Goal: Information Seeking & Learning: Learn about a topic

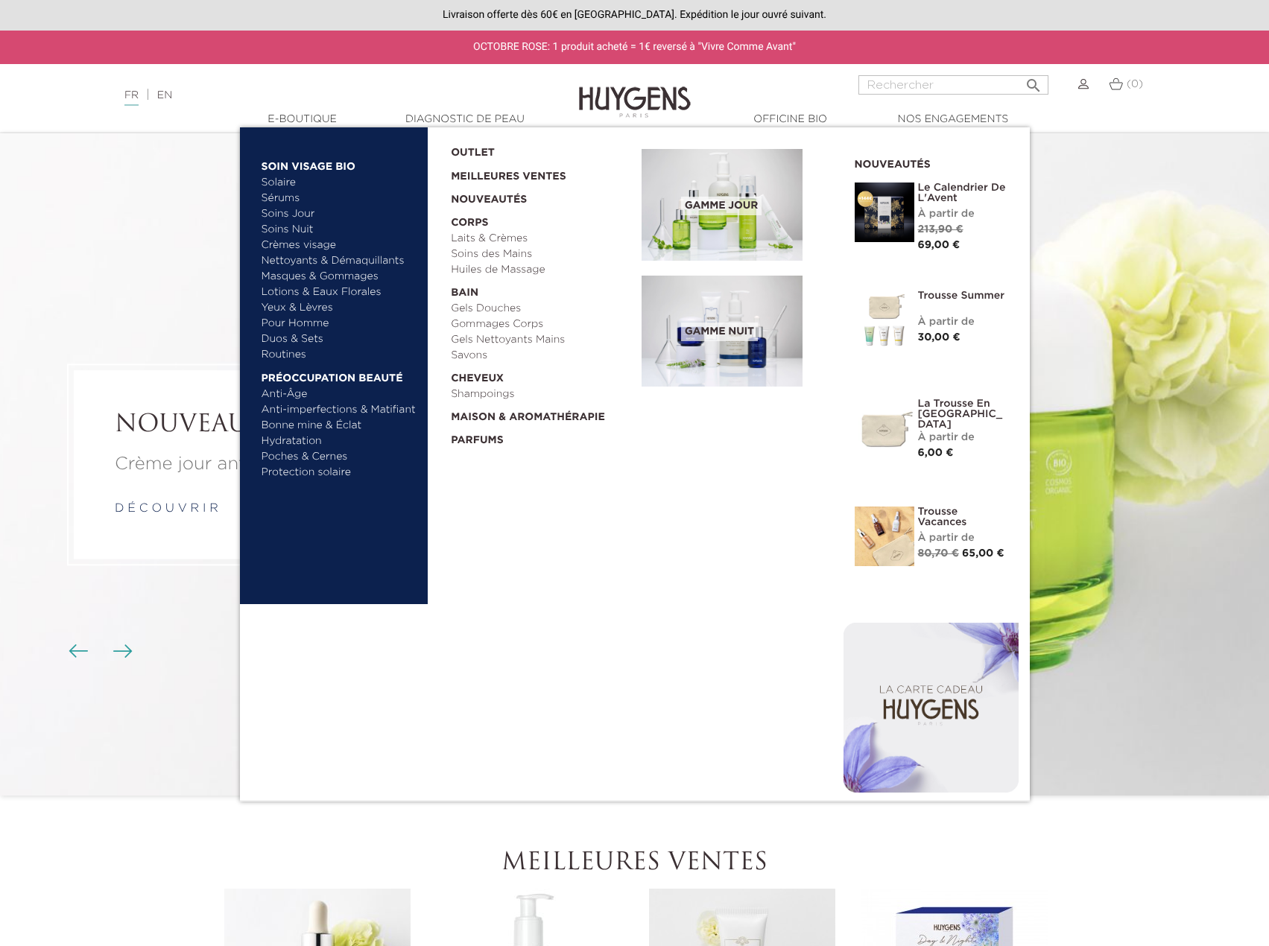
click at [300, 118] on link "  E-Boutique" at bounding box center [302, 120] width 149 height 16
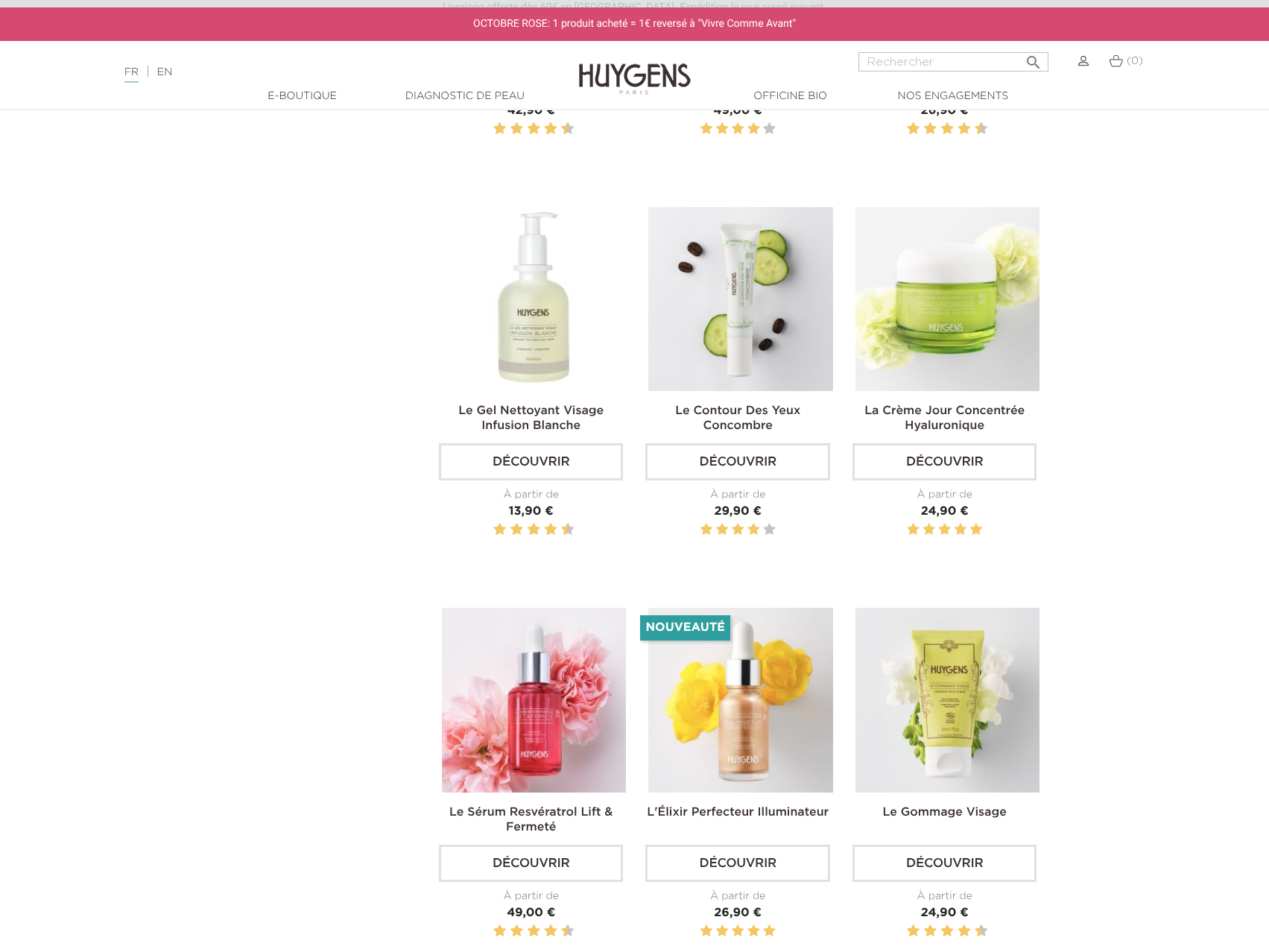
scroll to position [1490, 0]
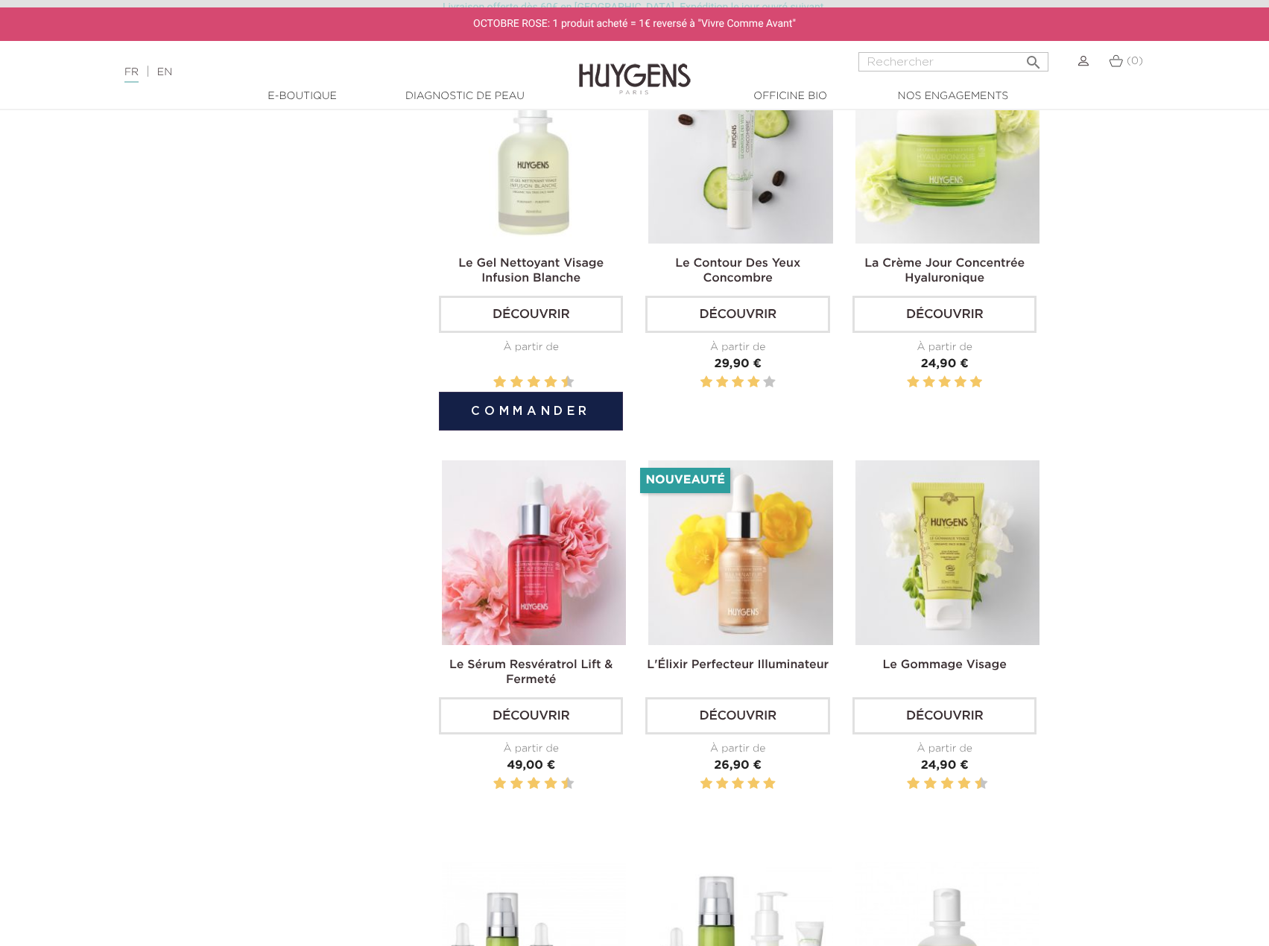
click at [507, 259] on link "Le Gel Nettoyant Visage Infusion Blanche" at bounding box center [530, 271] width 145 height 27
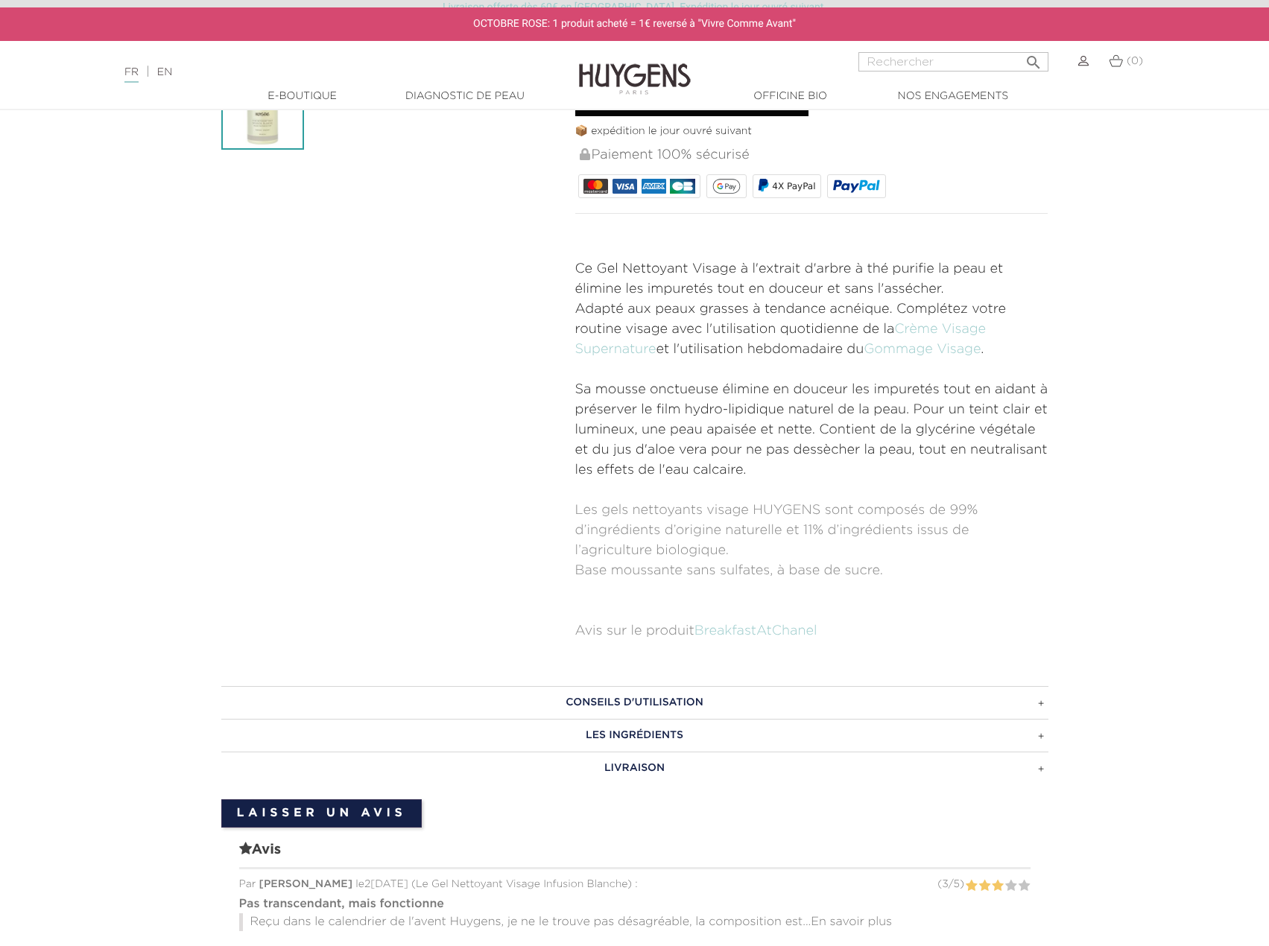
scroll to position [521, 0]
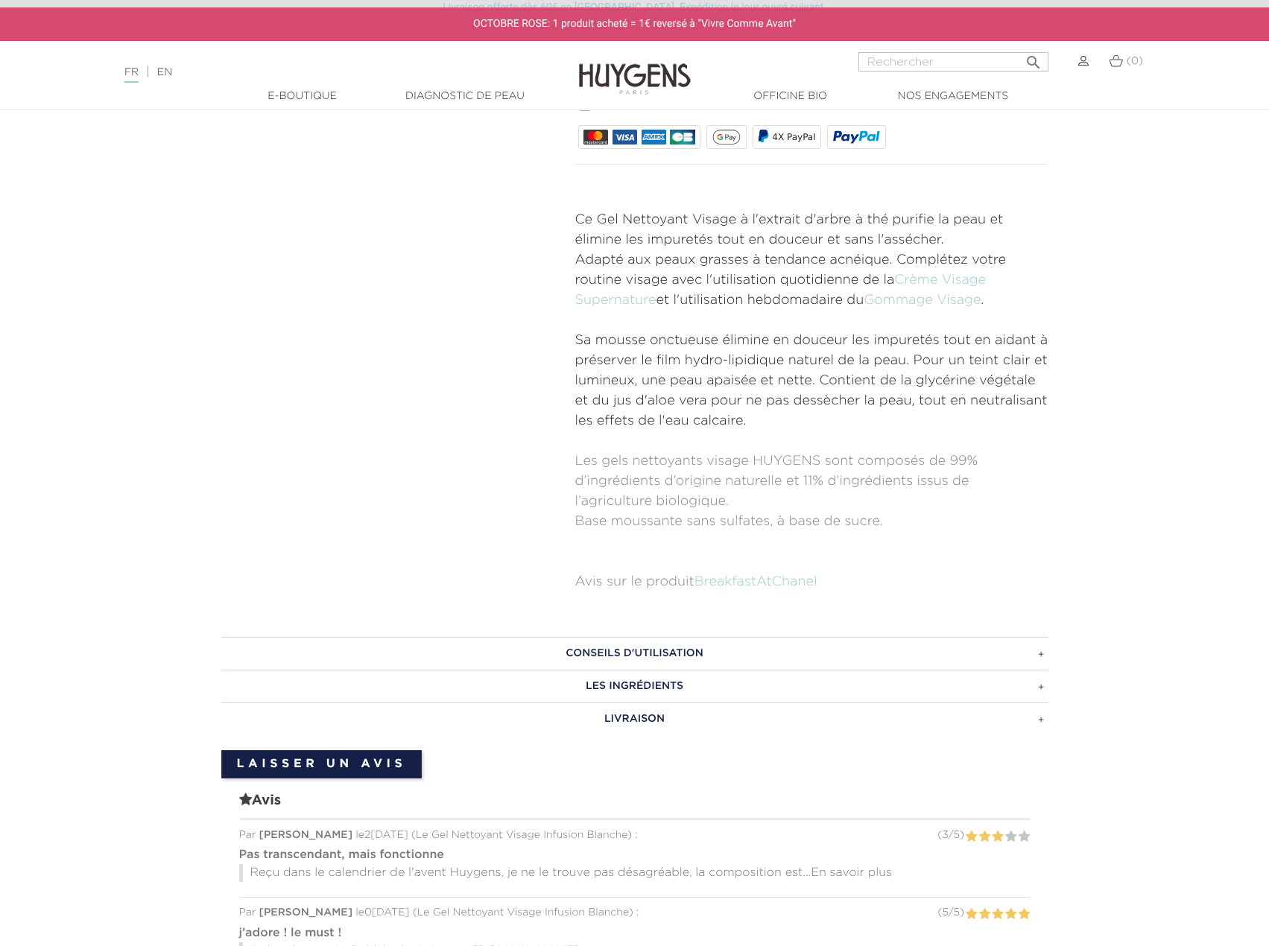
click at [655, 656] on h3 "CONSEILS D'UTILISATION" at bounding box center [634, 653] width 827 height 33
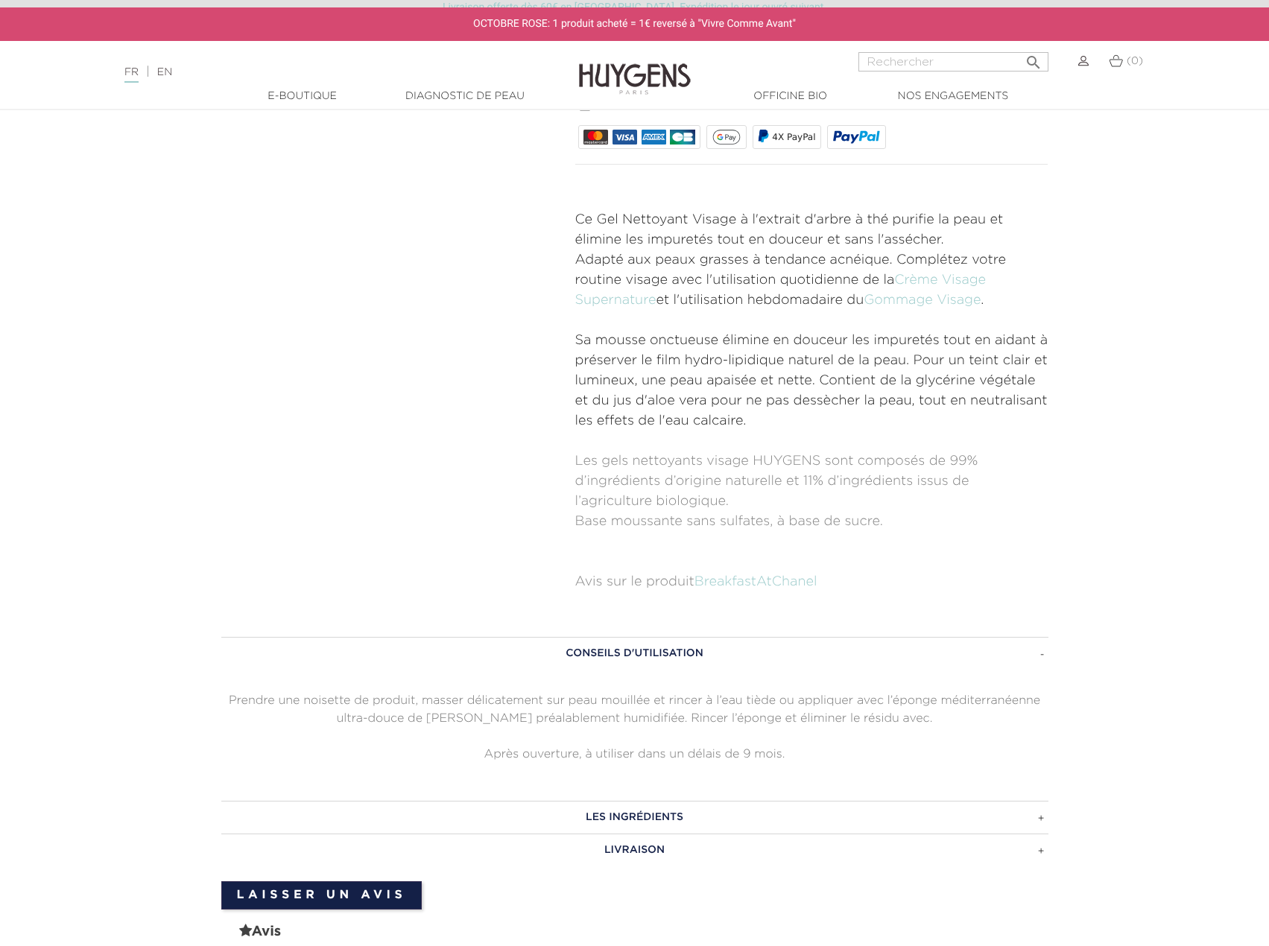
click at [655, 656] on h3 "CONSEILS D'UTILISATION" at bounding box center [634, 653] width 827 height 33
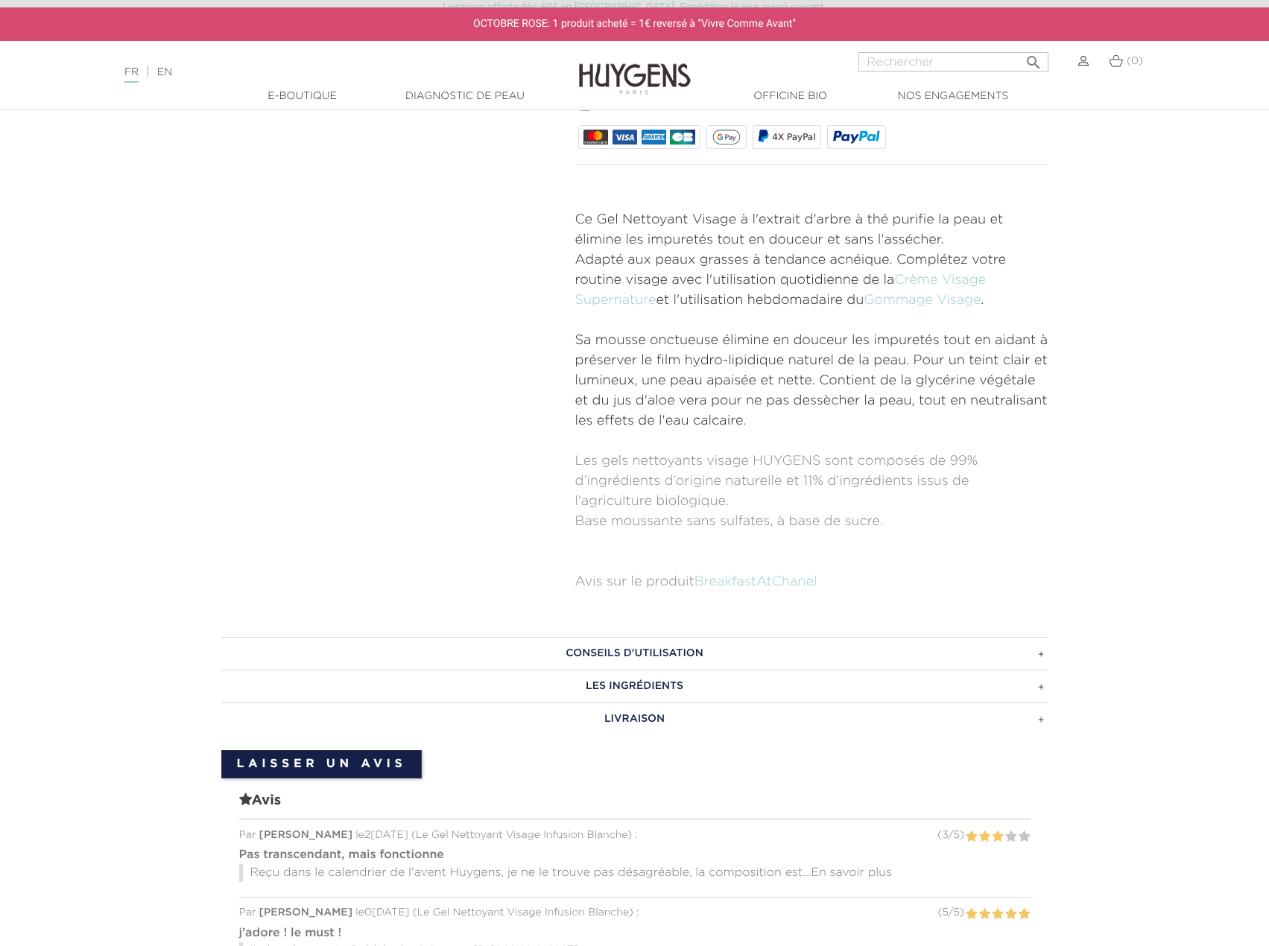
click at [655, 684] on h3 "LES INGRÉDIENTS" at bounding box center [634, 686] width 827 height 33
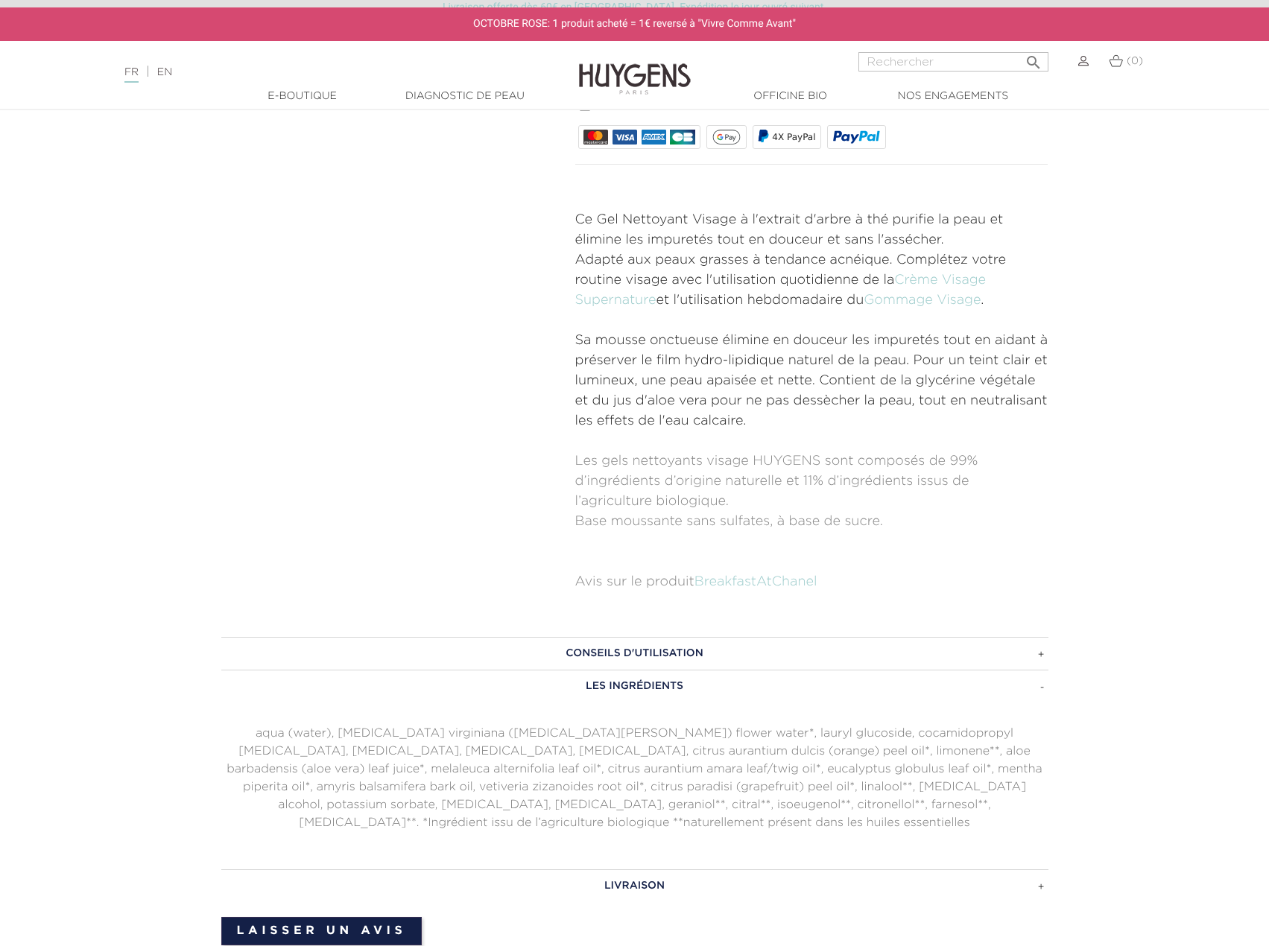
click at [655, 684] on h3 "LES INGRÉDIENTS" at bounding box center [634, 686] width 827 height 33
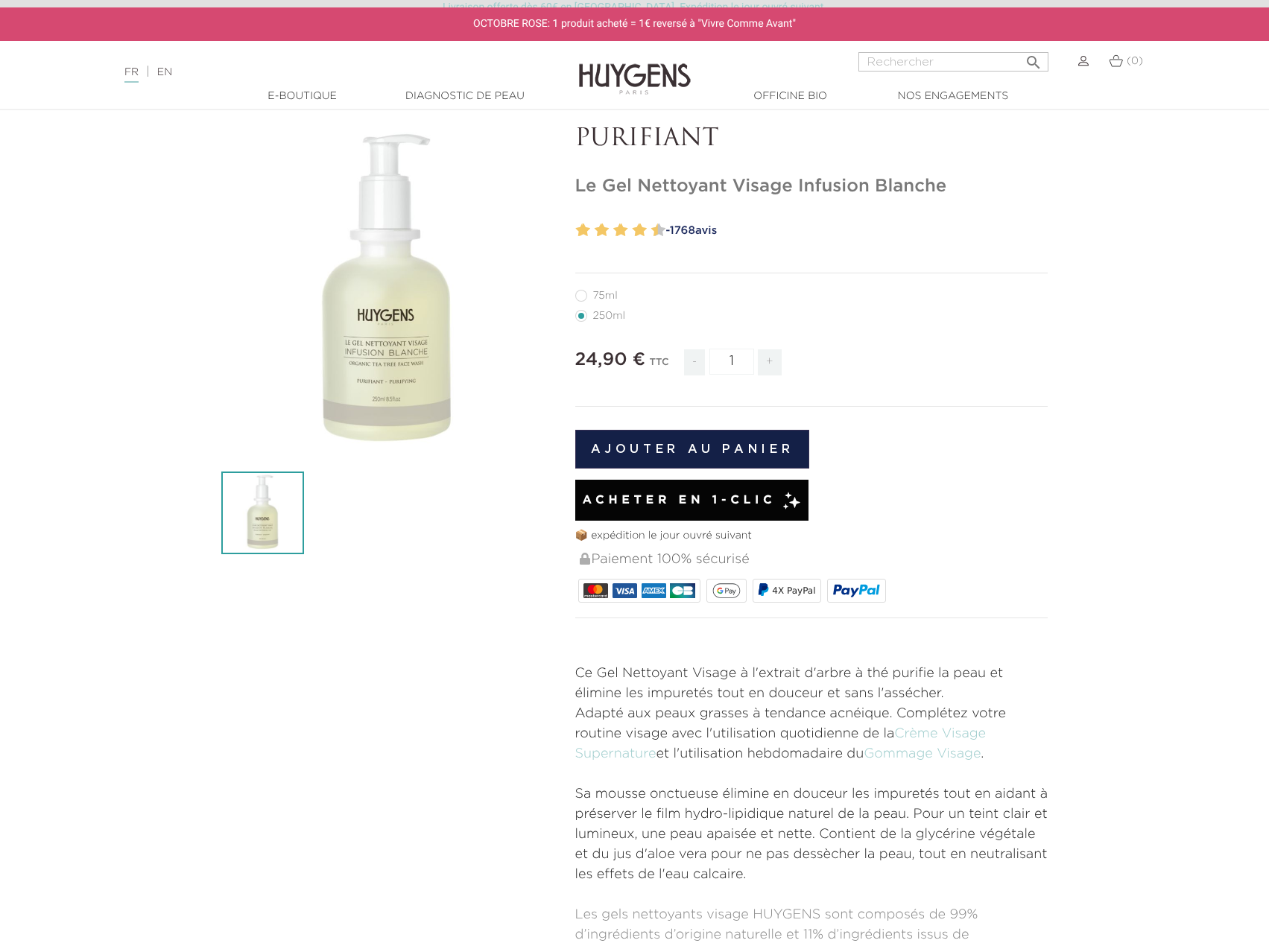
scroll to position [0, 0]
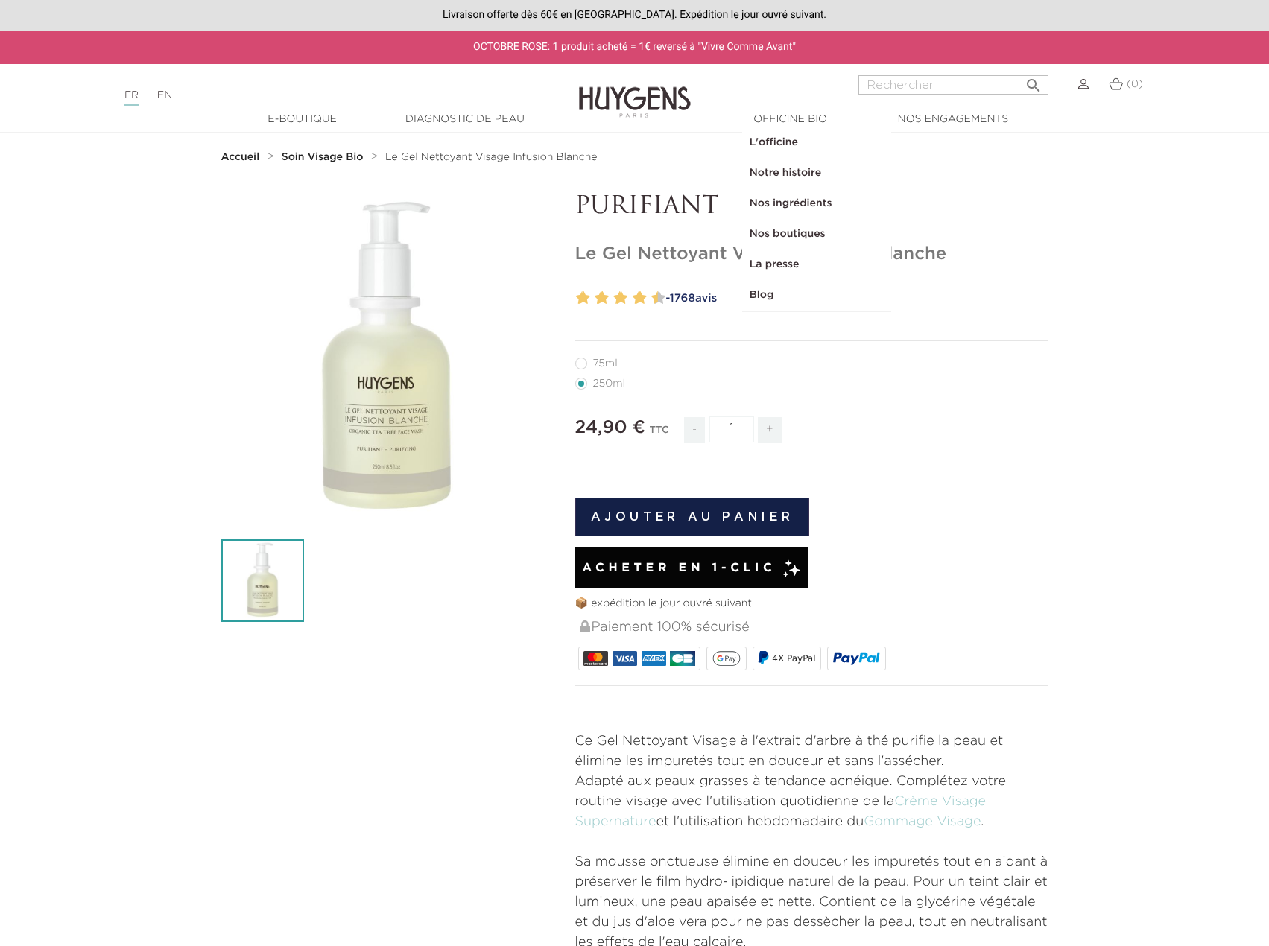
click at [777, 145] on link "L'officine" at bounding box center [816, 142] width 149 height 31
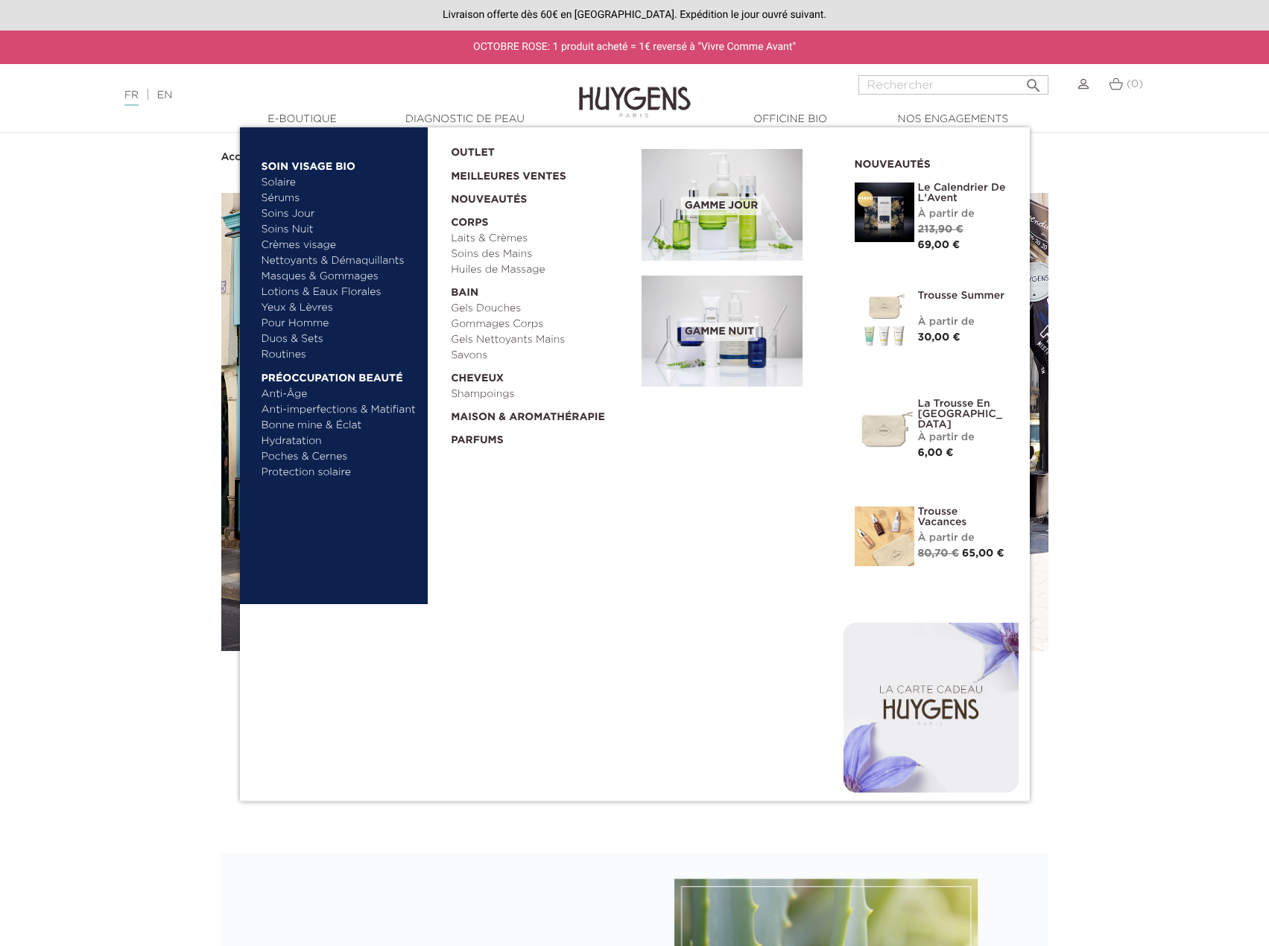
click at [504, 254] on link "Soins des Mains" at bounding box center [541, 255] width 180 height 16
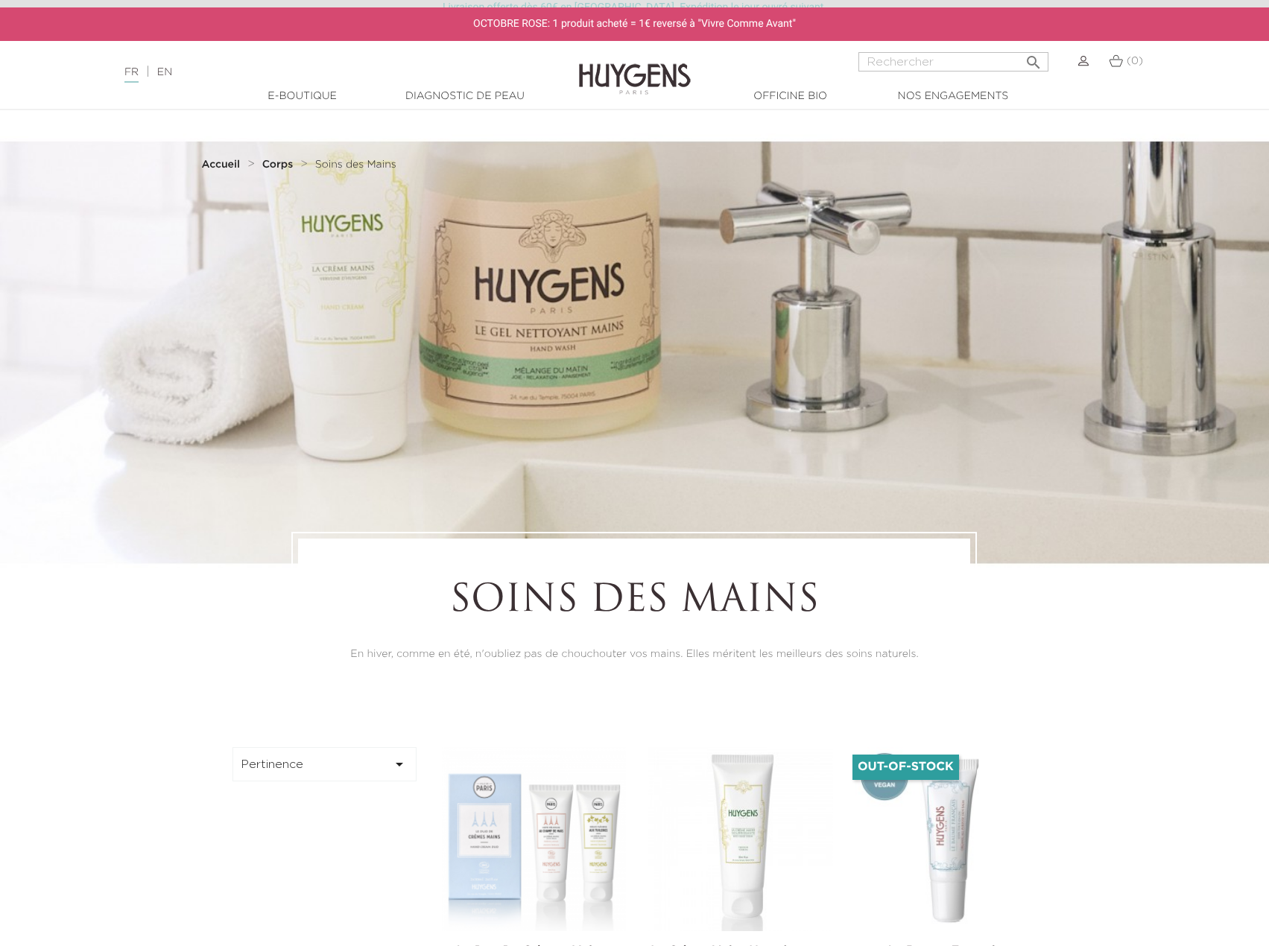
scroll to position [447, 0]
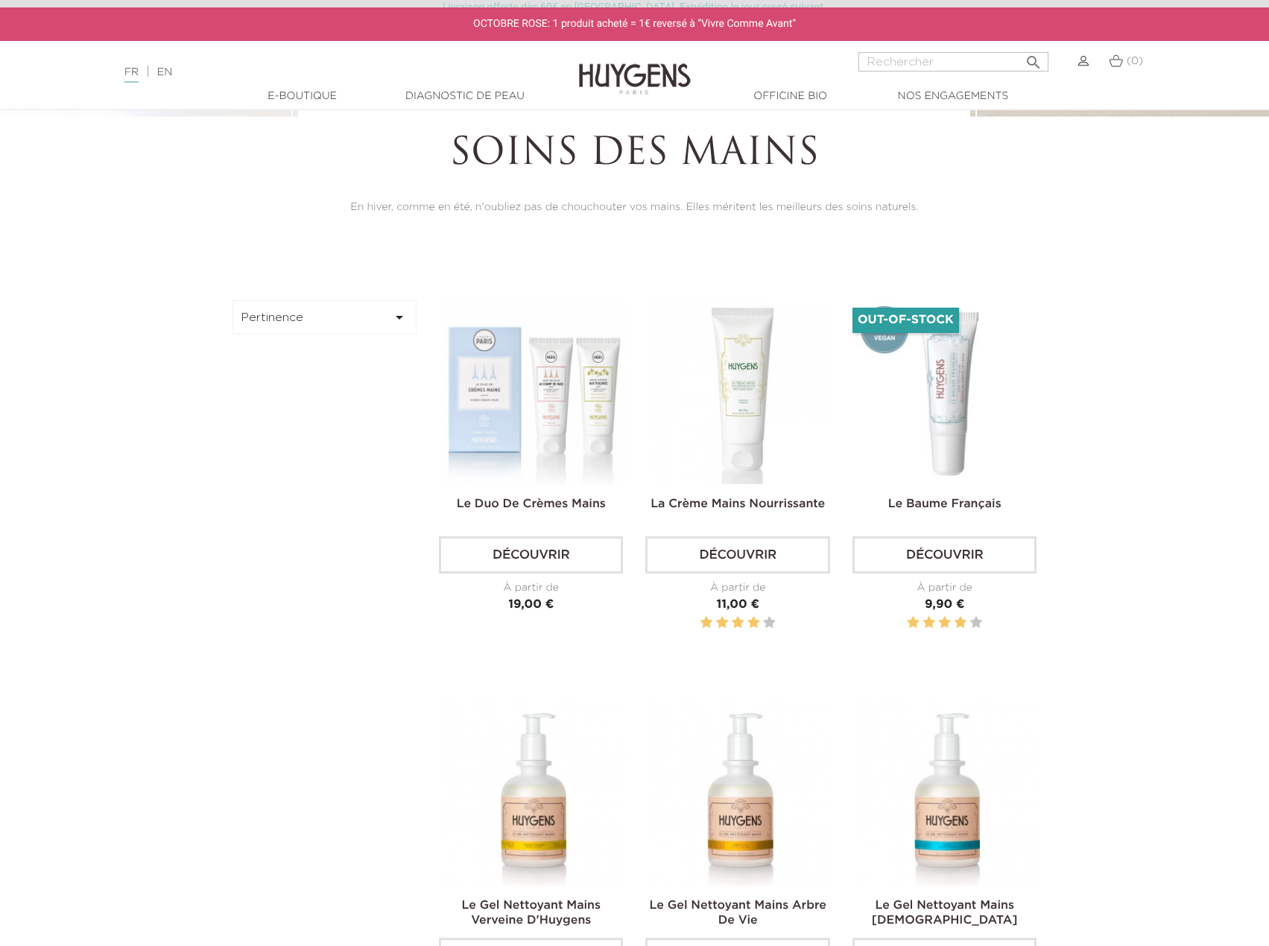
click at [396, 314] on icon "" at bounding box center [399, 317] width 18 height 18
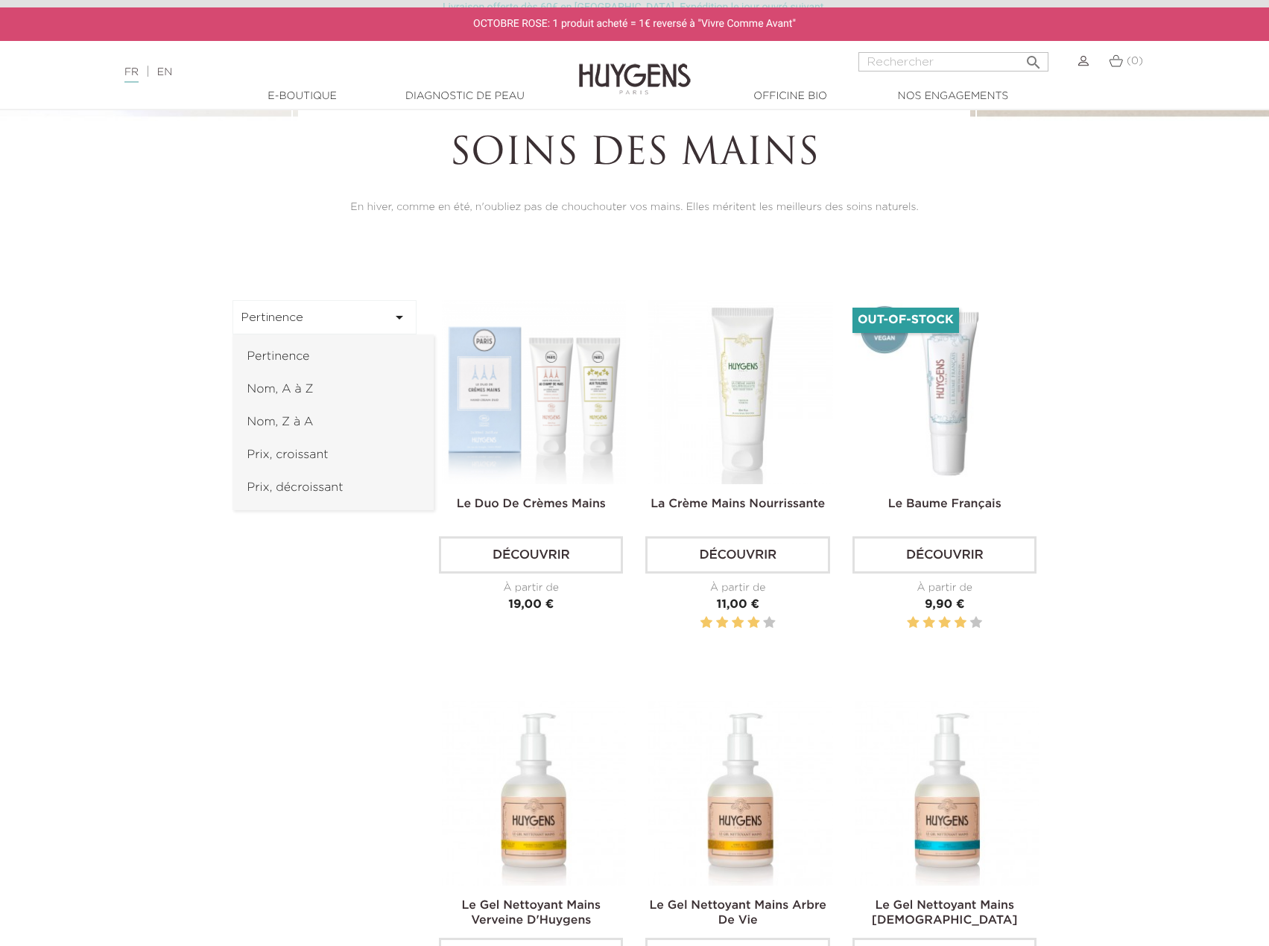
click at [396, 314] on icon "" at bounding box center [399, 317] width 18 height 18
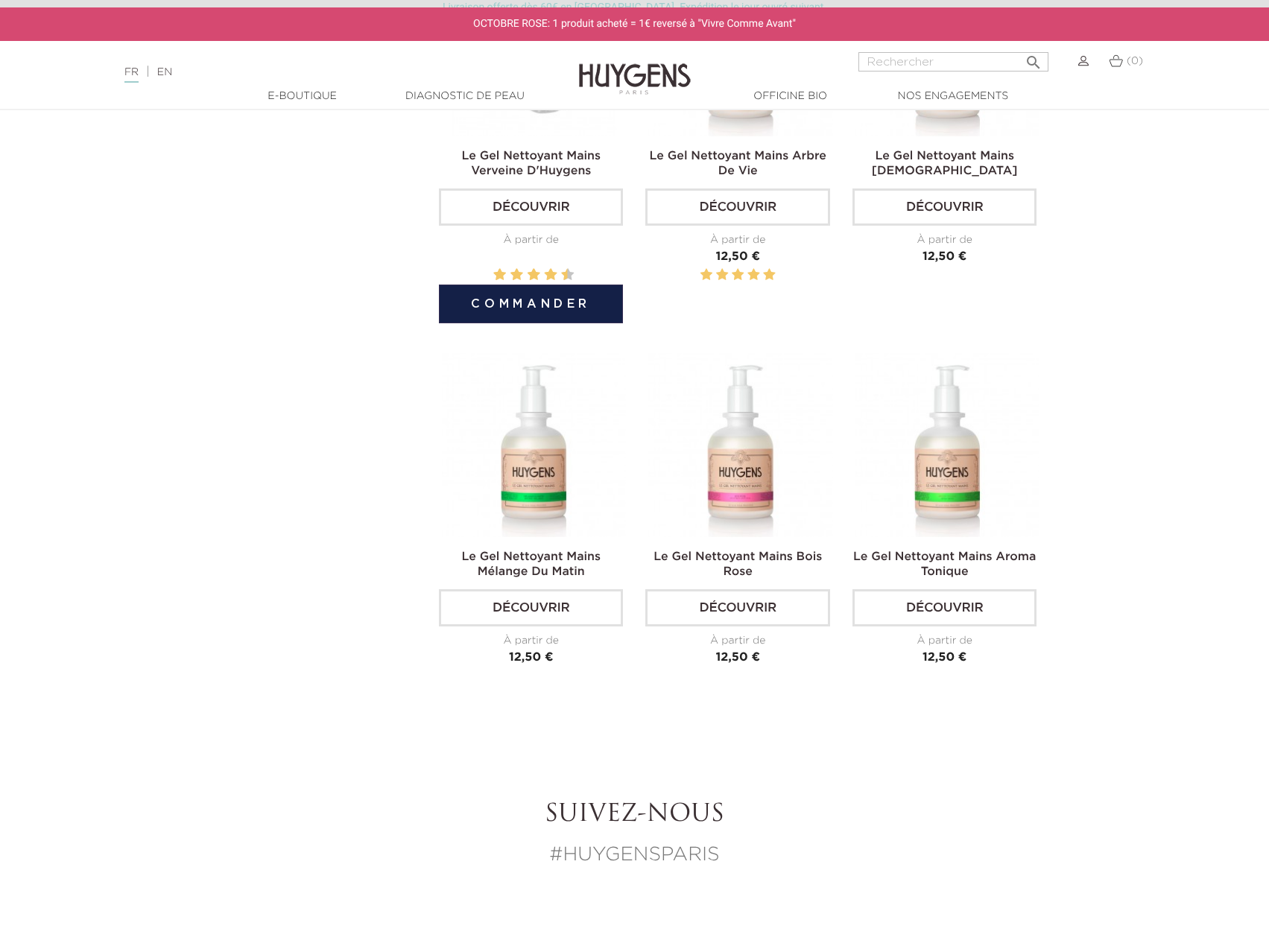
scroll to position [1490, 0]
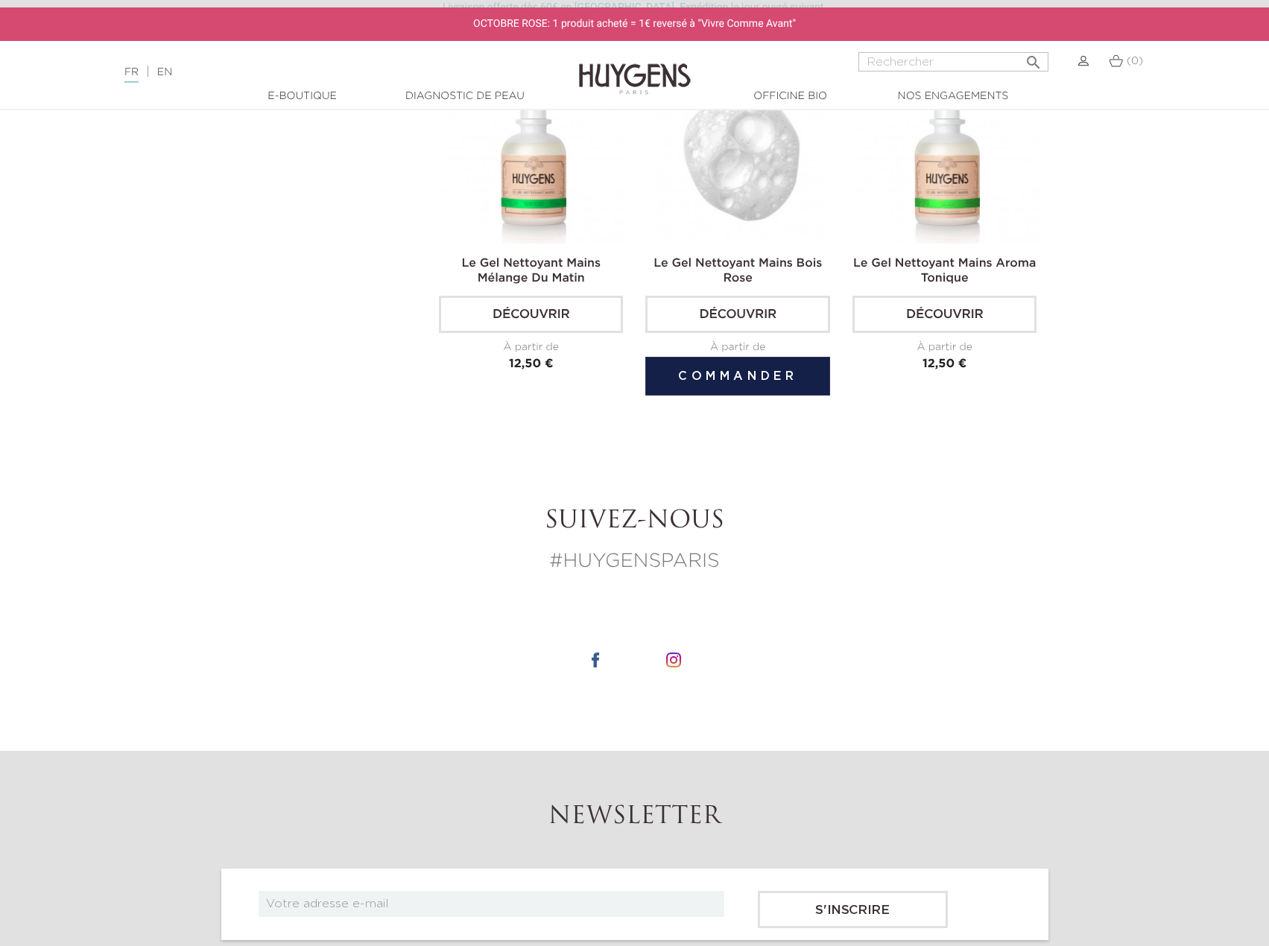
click at [751, 259] on link "Le Gel Nettoyant Mains Bois Rose" at bounding box center [737, 271] width 168 height 27
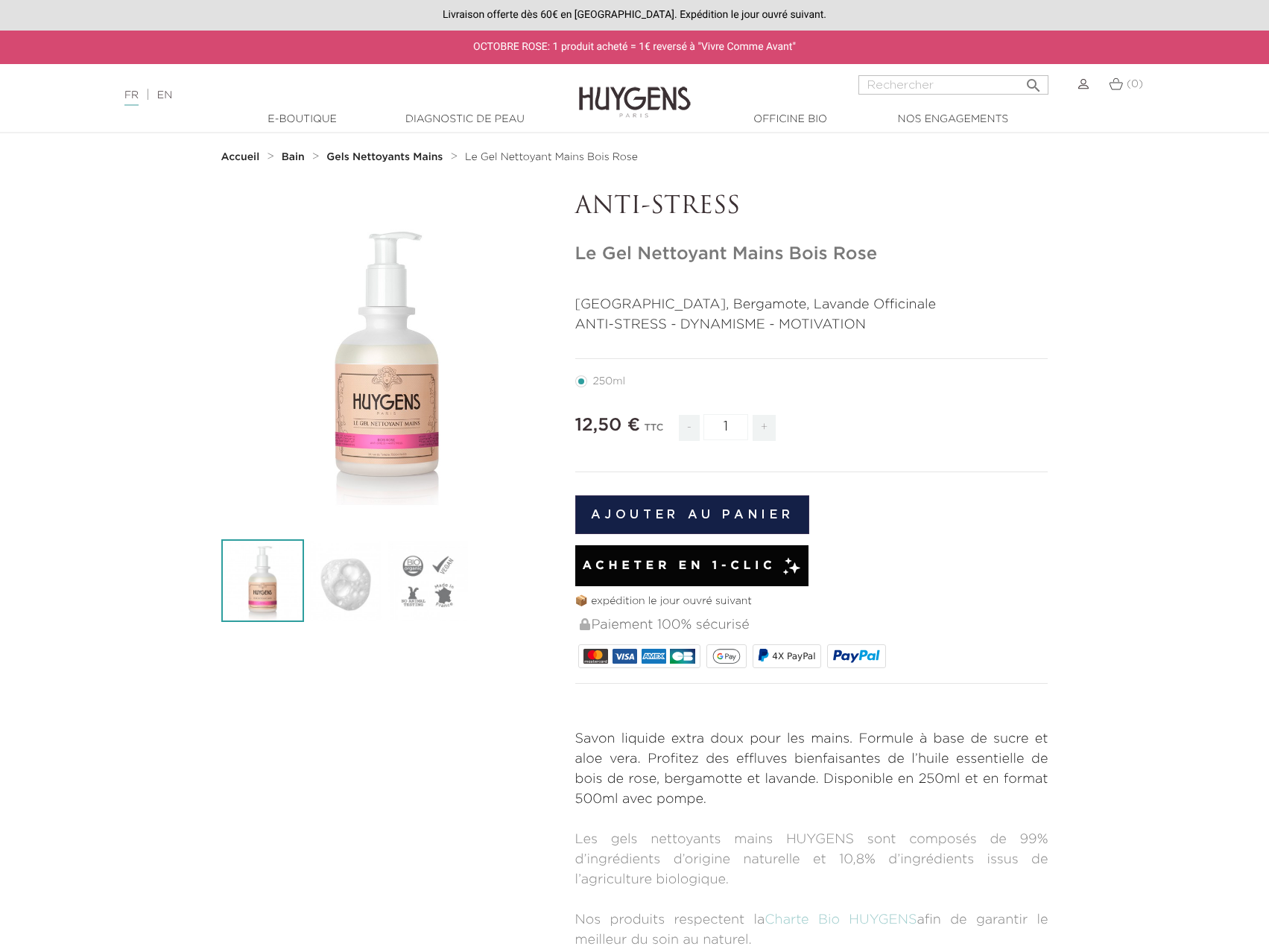
click at [357, 576] on img at bounding box center [345, 580] width 83 height 83
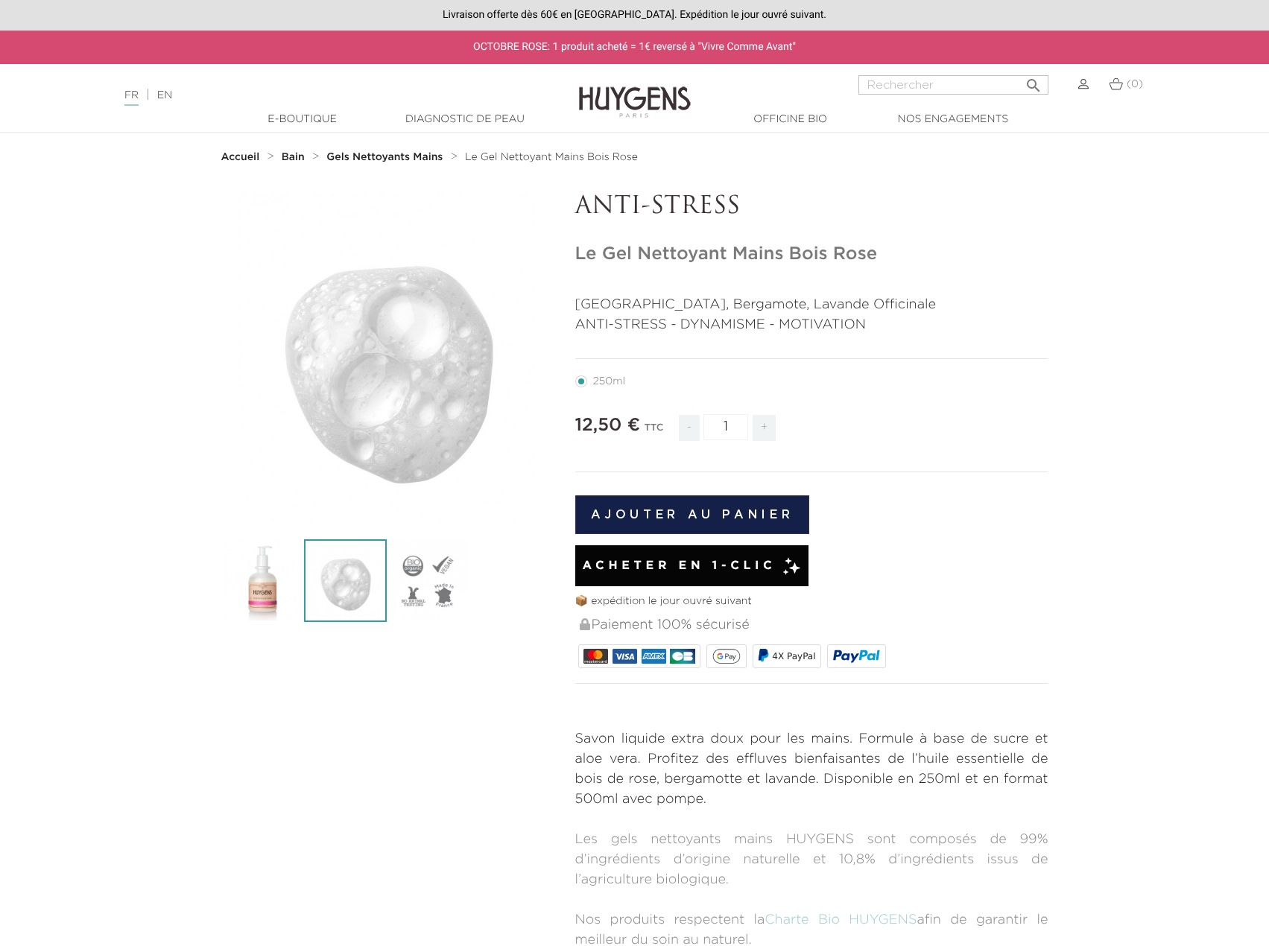
click at [420, 583] on img at bounding box center [428, 580] width 83 height 83
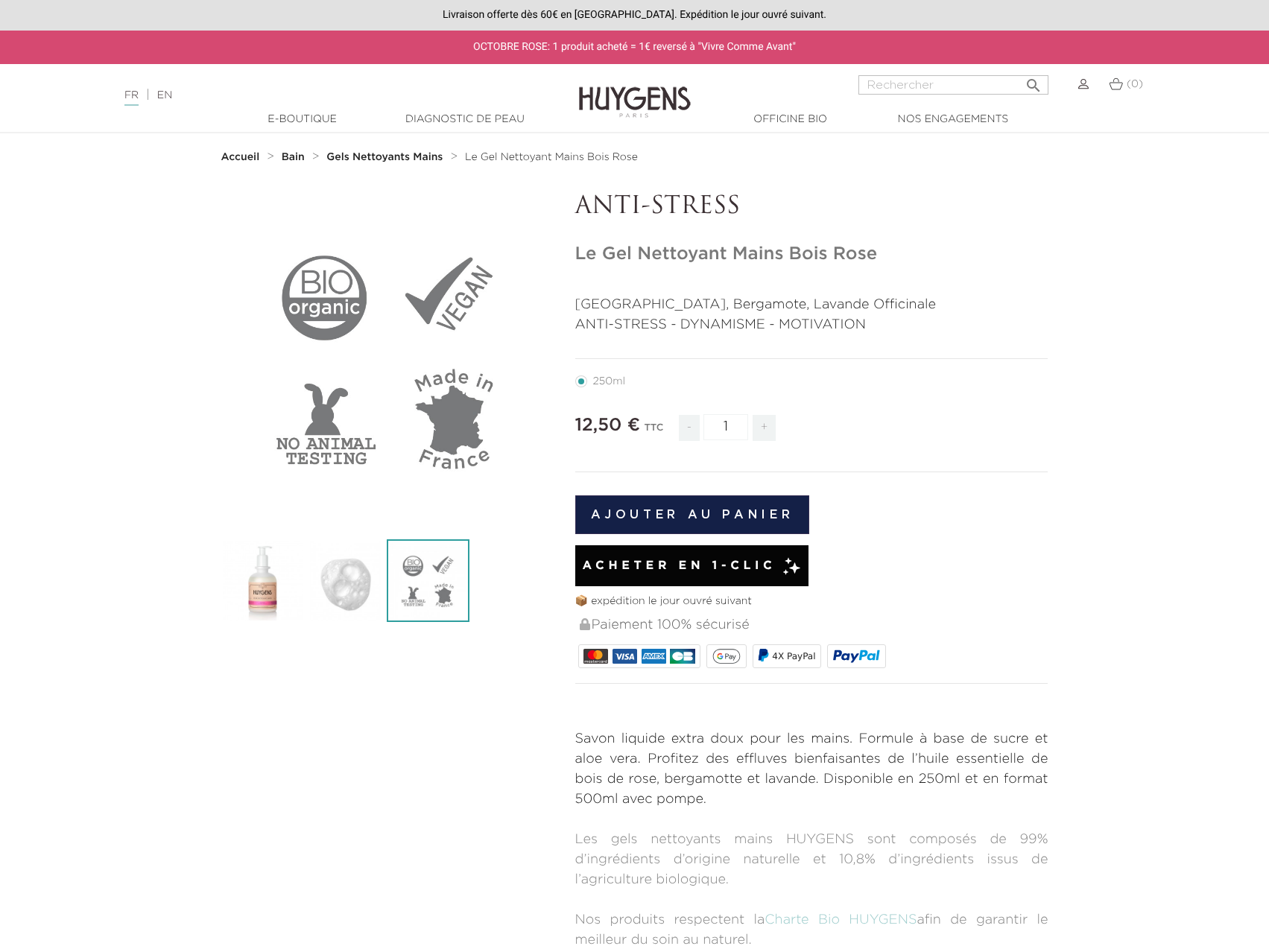
click at [244, 583] on img at bounding box center [262, 580] width 83 height 83
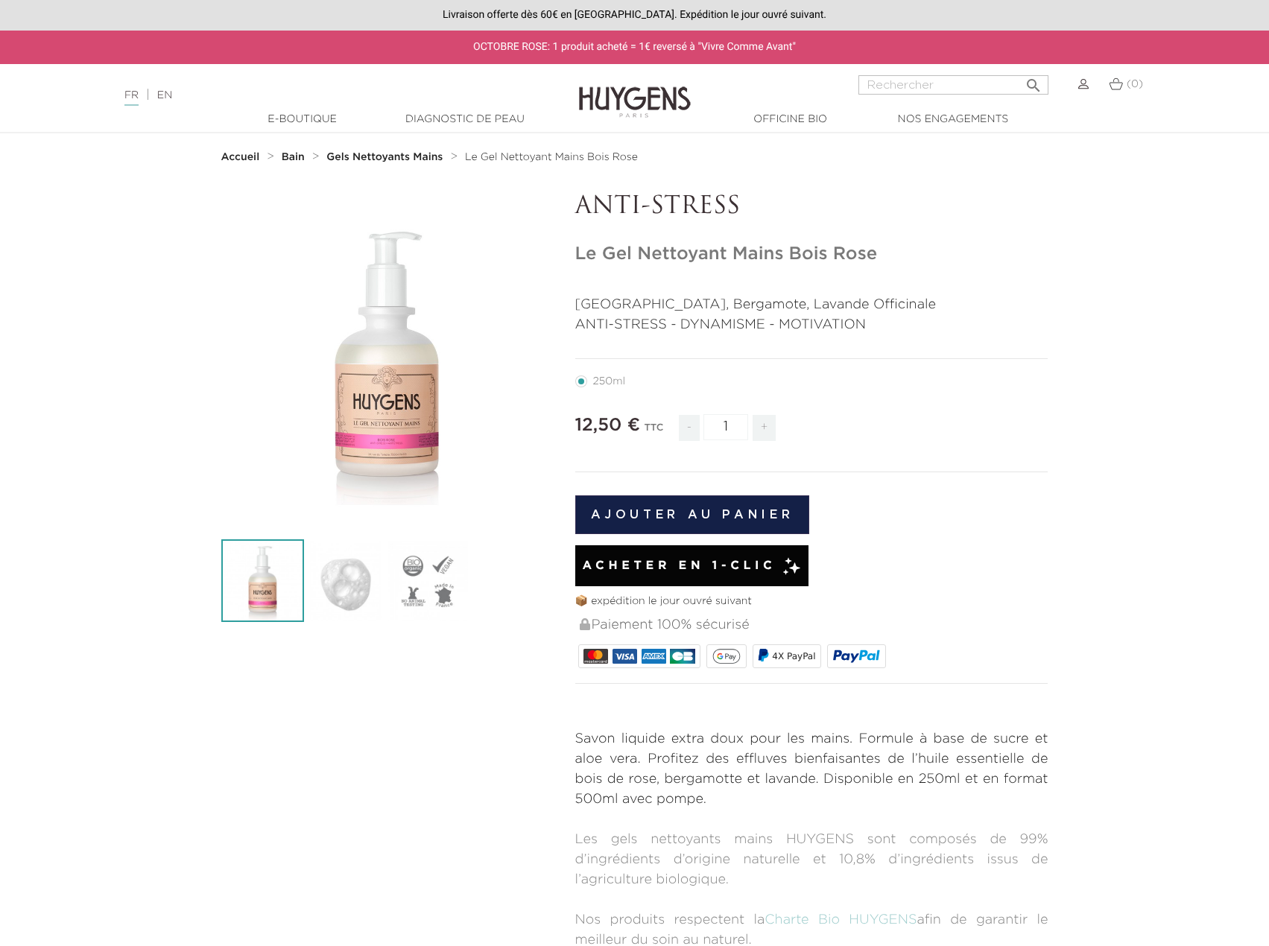
click at [430, 359] on div "" at bounding box center [387, 359] width 332 height 332
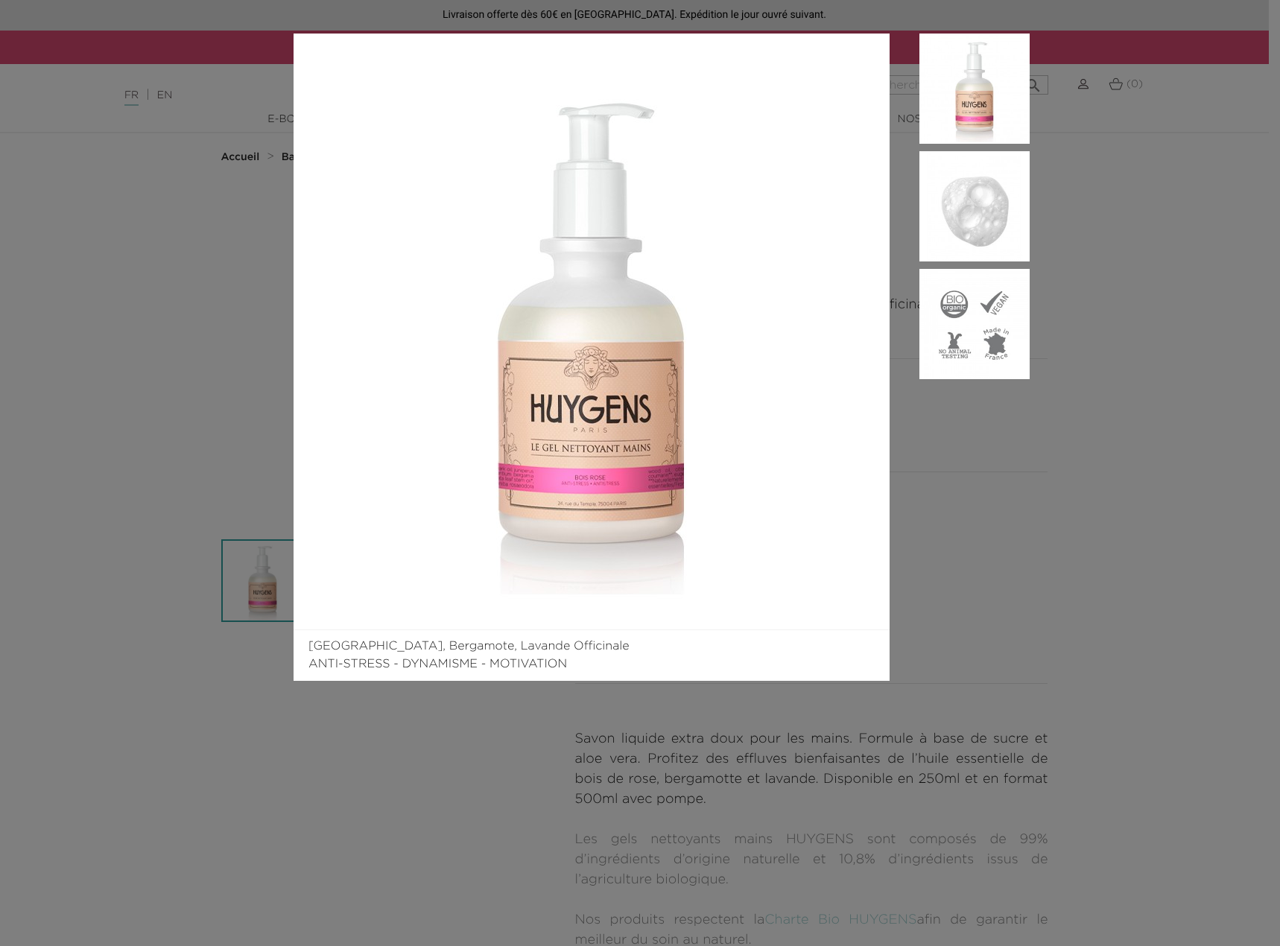
click at [516, 451] on img at bounding box center [592, 332] width 596 height 596
click at [875, 511] on img at bounding box center [592, 332] width 596 height 596
drag, startPoint x: 986, startPoint y: 499, endPoint x: 1062, endPoint y: 333, distance: 182.7
click at [986, 499] on aside at bounding box center [960, 357] width 140 height 647
